Goal: Task Accomplishment & Management: Use online tool/utility

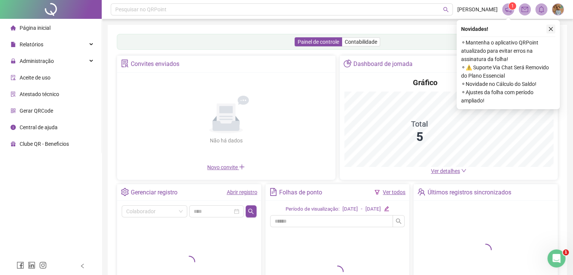
click at [550, 29] on icon "close" at bounding box center [550, 29] width 4 height 4
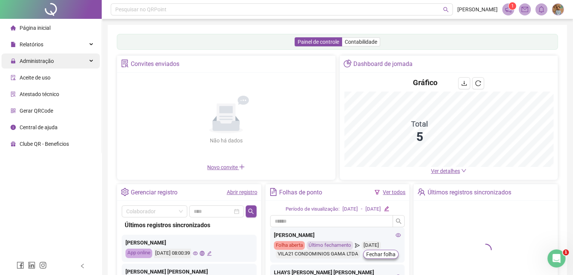
click at [89, 61] on div "Administração" at bounding box center [51, 60] width 98 height 15
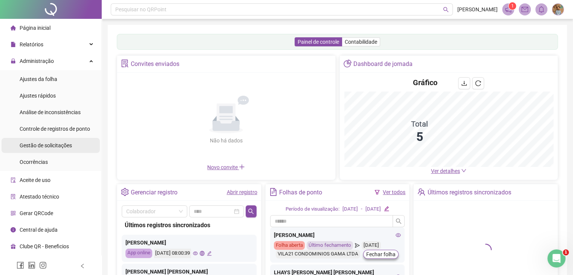
click at [62, 146] on span "Gestão de solicitações" at bounding box center [46, 145] width 52 height 6
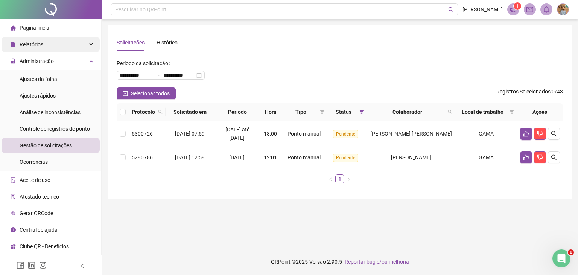
click at [91, 43] on div "Relatórios" at bounding box center [51, 44] width 98 height 15
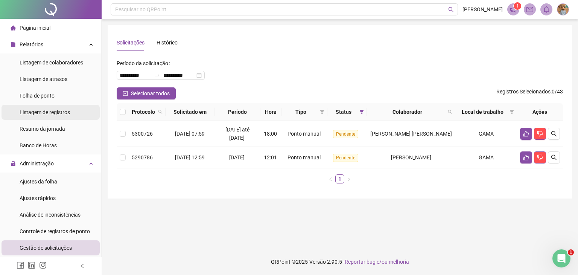
click at [58, 114] on span "Listagem de registros" at bounding box center [45, 112] width 50 height 6
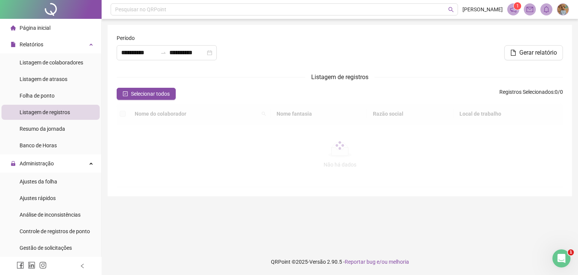
type input "**********"
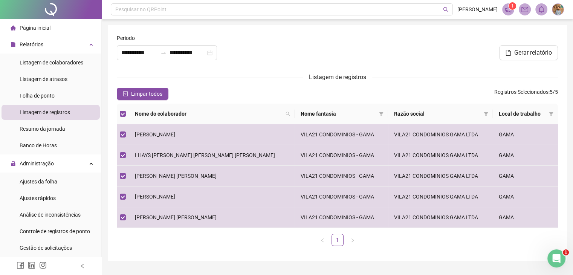
drag, startPoint x: 521, startPoint y: 53, endPoint x: 489, endPoint y: 62, distance: 33.2
click at [521, 53] on span "Gerar relatório" at bounding box center [533, 52] width 38 height 9
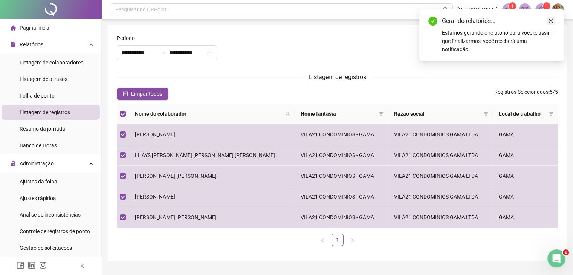
click at [550, 20] on icon "close" at bounding box center [550, 21] width 4 height 4
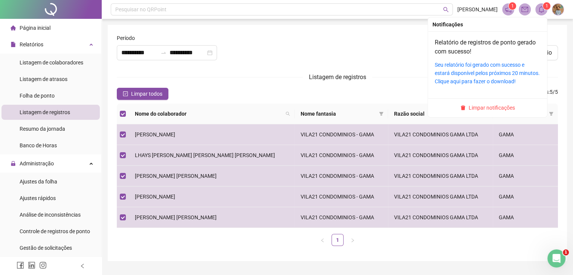
click at [539, 12] on icon "bell" at bounding box center [541, 9] width 7 height 7
click at [449, 72] on link "Seu relatório foi gerado com sucesso e estará disponível pelos próximos 20 minu…" at bounding box center [486, 73] width 105 height 23
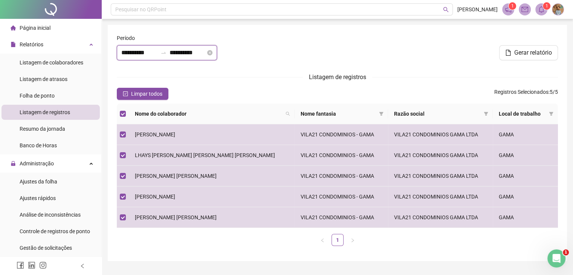
click at [157, 51] on input "**********" at bounding box center [139, 52] width 36 height 9
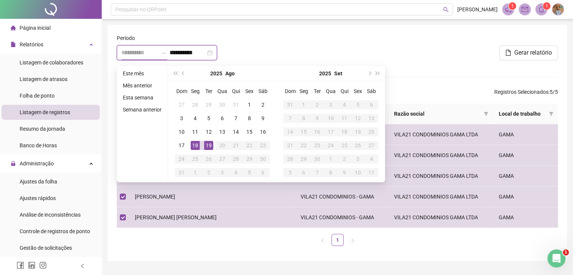
type input "**********"
click at [194, 143] on div "18" at bounding box center [194, 145] width 9 height 9
drag, startPoint x: 194, startPoint y: 145, endPoint x: 243, endPoint y: 101, distance: 66.1
click at [195, 145] on div "18" at bounding box center [194, 145] width 9 height 9
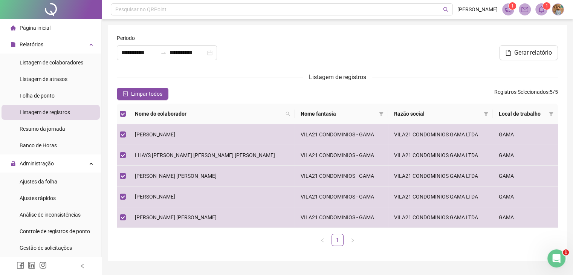
click at [285, 53] on div at bounding box center [337, 50] width 149 height 32
click at [538, 54] on span "Gerar relatório" at bounding box center [533, 52] width 38 height 9
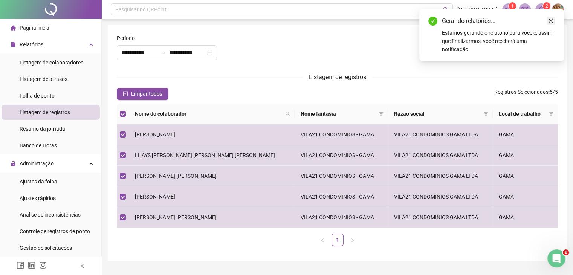
click at [551, 20] on icon "close" at bounding box center [550, 21] width 4 height 4
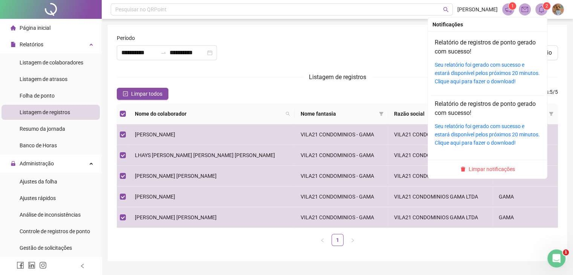
click at [542, 12] on icon "bell" at bounding box center [540, 9] width 5 height 7
click at [477, 72] on link "Seu relatório foi gerado com sucesso e estará disponível pelos próximos 20 minu…" at bounding box center [486, 73] width 105 height 23
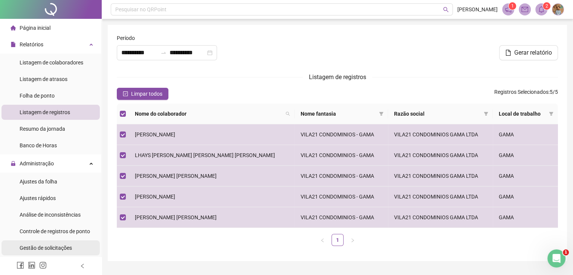
click at [58, 245] on span "Gestão de solicitações" at bounding box center [46, 248] width 52 height 6
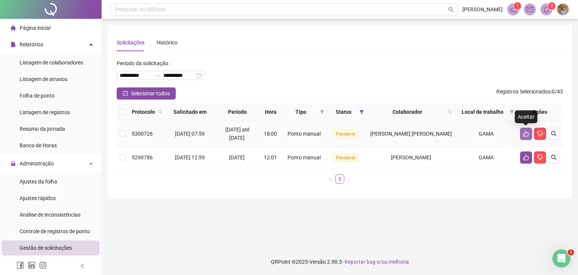
click at [524, 135] on icon "like" at bounding box center [526, 134] width 6 height 6
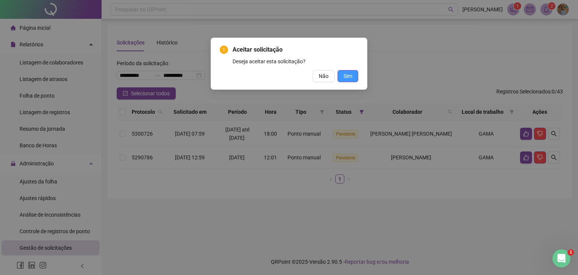
click at [347, 79] on span "Sim" at bounding box center [348, 76] width 9 height 8
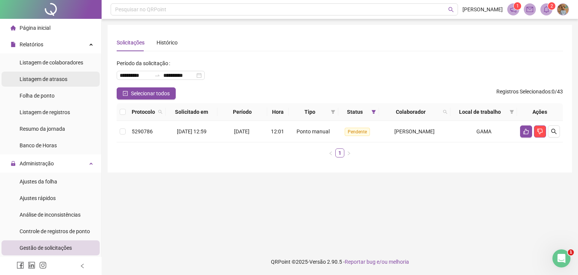
click at [55, 81] on span "Listagem de atrasos" at bounding box center [44, 79] width 48 height 6
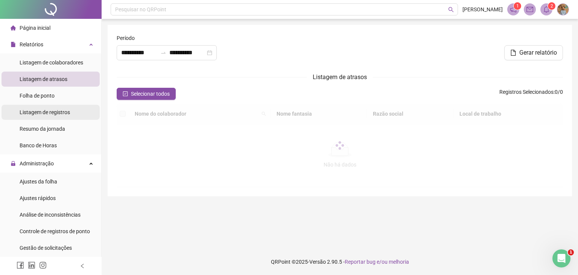
click at [38, 113] on span "Listagem de registros" at bounding box center [45, 112] width 50 height 6
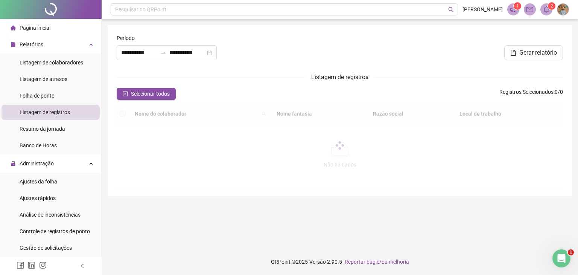
type input "**********"
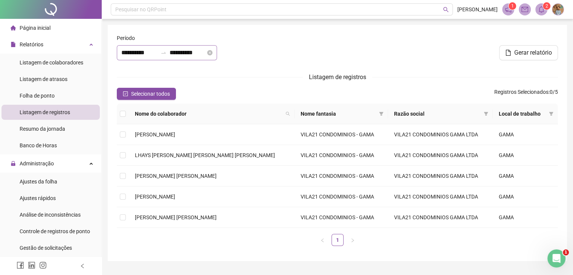
click at [161, 58] on div "**********" at bounding box center [167, 52] width 100 height 15
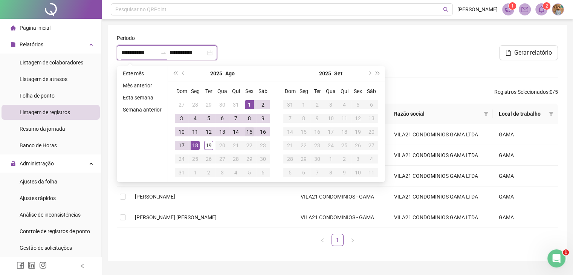
type input "**********"
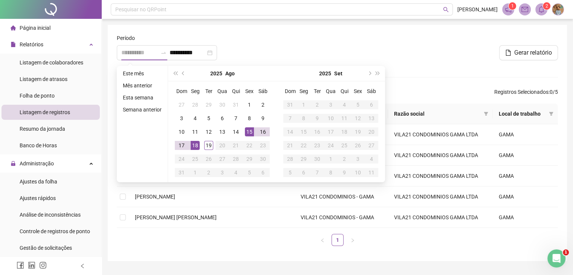
click at [247, 133] on div "15" at bounding box center [249, 131] width 9 height 9
click at [249, 130] on div "15" at bounding box center [249, 131] width 9 height 9
type input "**********"
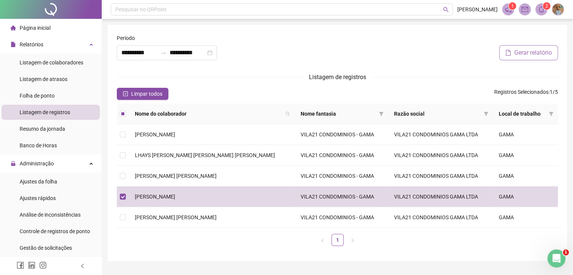
drag, startPoint x: 529, startPoint y: 52, endPoint x: 520, endPoint y: 58, distance: 10.7
click at [529, 52] on span "Gerar relatório" at bounding box center [533, 52] width 38 height 9
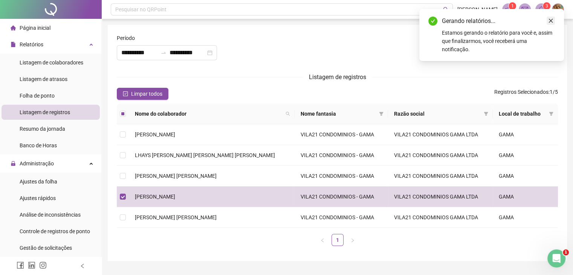
click at [549, 17] on link "Close" at bounding box center [550, 21] width 8 height 8
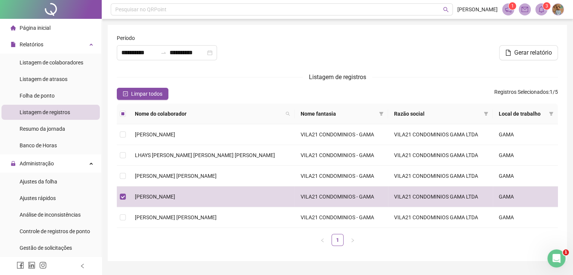
click at [543, 9] on icon "bell" at bounding box center [541, 9] width 7 height 7
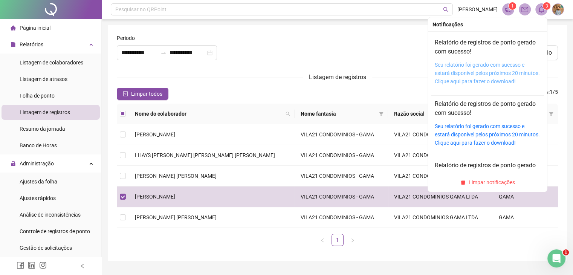
click at [466, 73] on link "Seu relatório foi gerado com sucesso e estará disponível pelos próximos 20 minu…" at bounding box center [486, 73] width 105 height 23
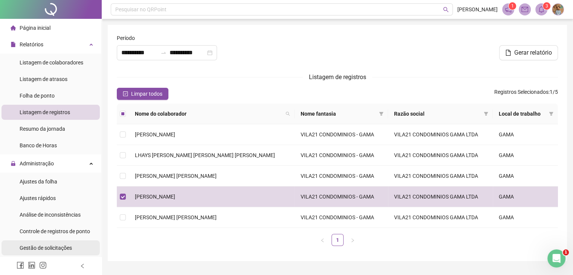
click at [65, 245] on span "Gestão de solicitações" at bounding box center [46, 248] width 52 height 6
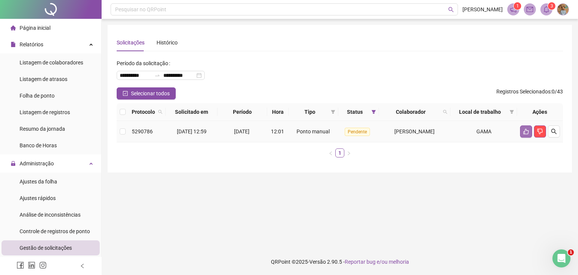
click at [525, 131] on icon "like" at bounding box center [526, 132] width 5 height 6
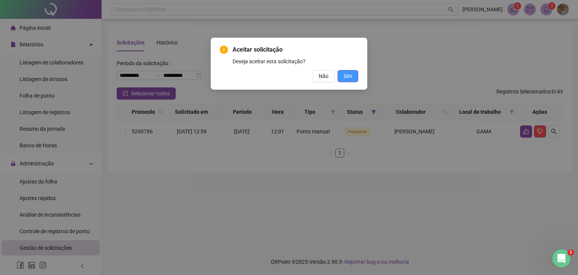
click at [352, 76] on span "Sim" at bounding box center [348, 76] width 9 height 8
